Goal: Task Accomplishment & Management: Manage account settings

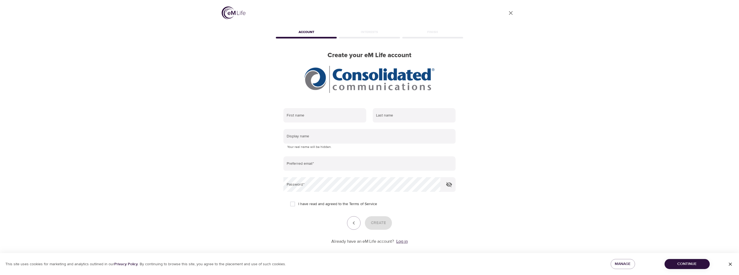
click at [404, 241] on link "Log in" at bounding box center [401, 241] width 11 height 5
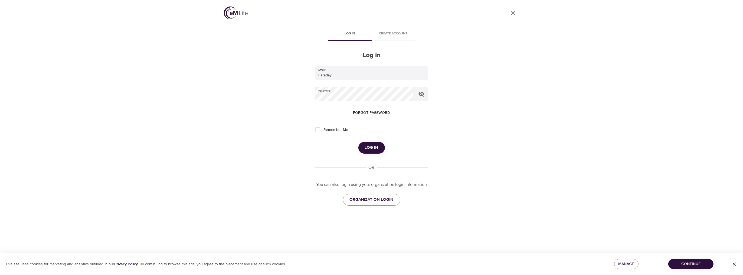
click at [375, 148] on span "Log in" at bounding box center [372, 147] width 14 height 7
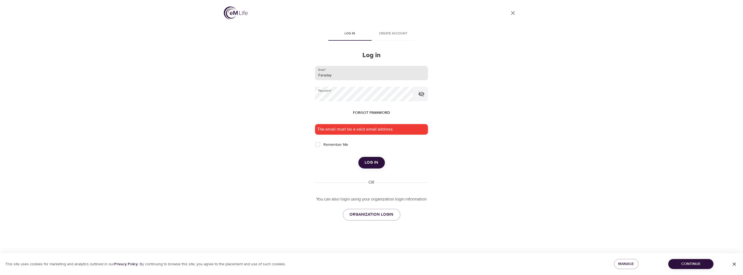
click at [355, 76] on input "Faraday" at bounding box center [371, 73] width 113 height 15
drag, startPoint x: 349, startPoint y: 74, endPoint x: 271, endPoint y: 79, distance: 78.7
click at [271, 79] on div "User Profile Log in Create account Log in Email   * Faraday Password   * Forgot…" at bounding box center [371, 137] width 309 height 275
type input "[PERSON_NAME][EMAIL_ADDRESS][PERSON_NAME][DOMAIN_NAME]"
click at [421, 93] on icon "button" at bounding box center [421, 94] width 6 height 6
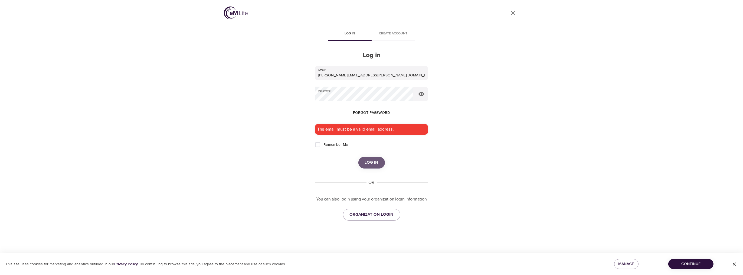
click at [374, 161] on span "Log in" at bounding box center [372, 162] width 14 height 7
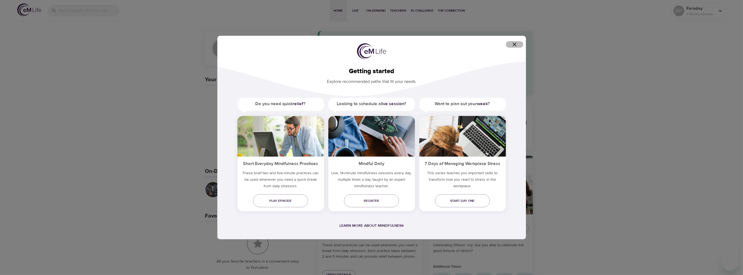
click at [515, 44] on icon "button" at bounding box center [514, 44] width 6 height 6
